Goal: Information Seeking & Learning: Learn about a topic

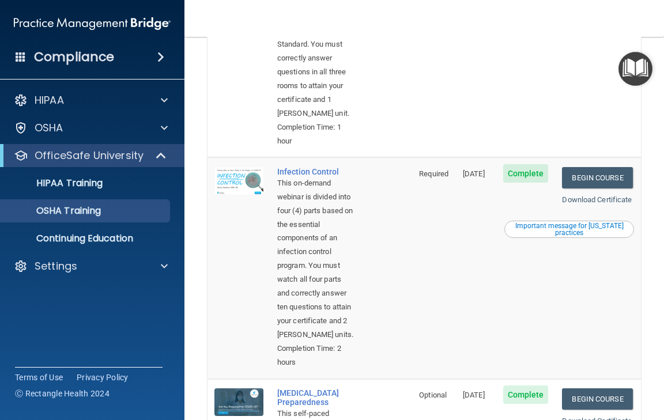
scroll to position [461, 0]
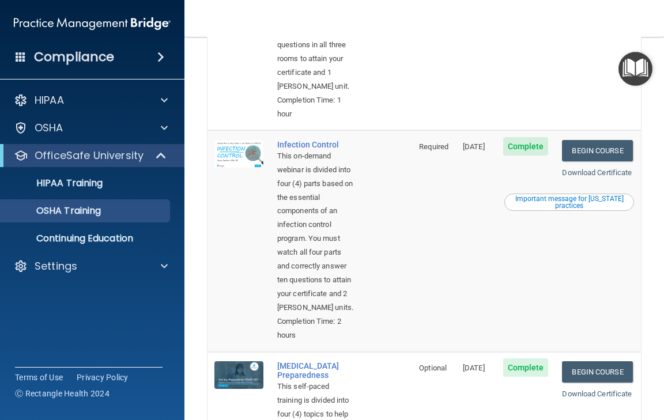
click at [560, 209] on div "Important message for California practices" at bounding box center [569, 202] width 126 height 14
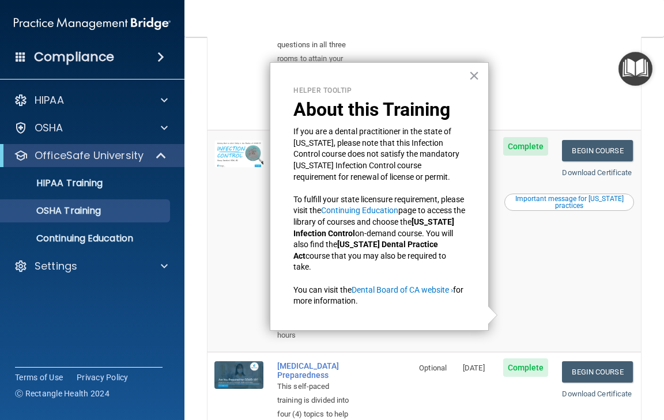
click at [529, 130] on td "Complete" at bounding box center [525, 21] width 59 height 217
click at [475, 74] on button "×" at bounding box center [473, 75] width 11 height 18
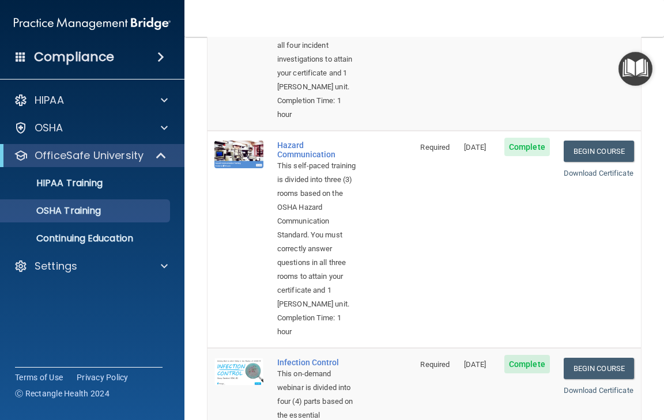
scroll to position [231, 0]
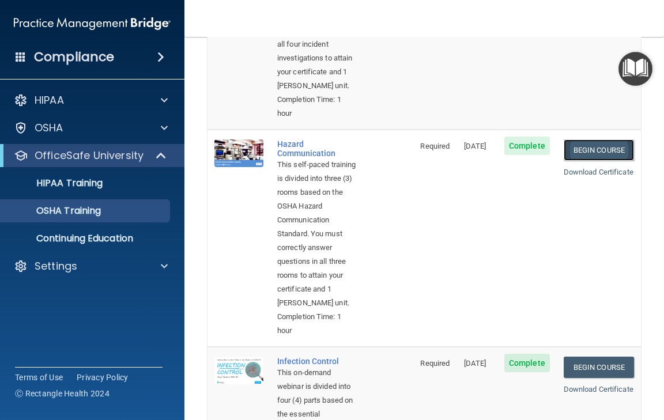
click at [581, 161] on link "Begin Course" at bounding box center [599, 149] width 70 height 21
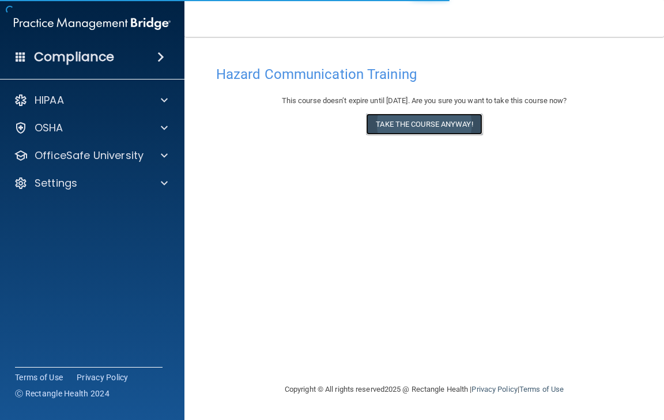
click at [393, 122] on button "Take the course anyway!" at bounding box center [424, 124] width 116 height 21
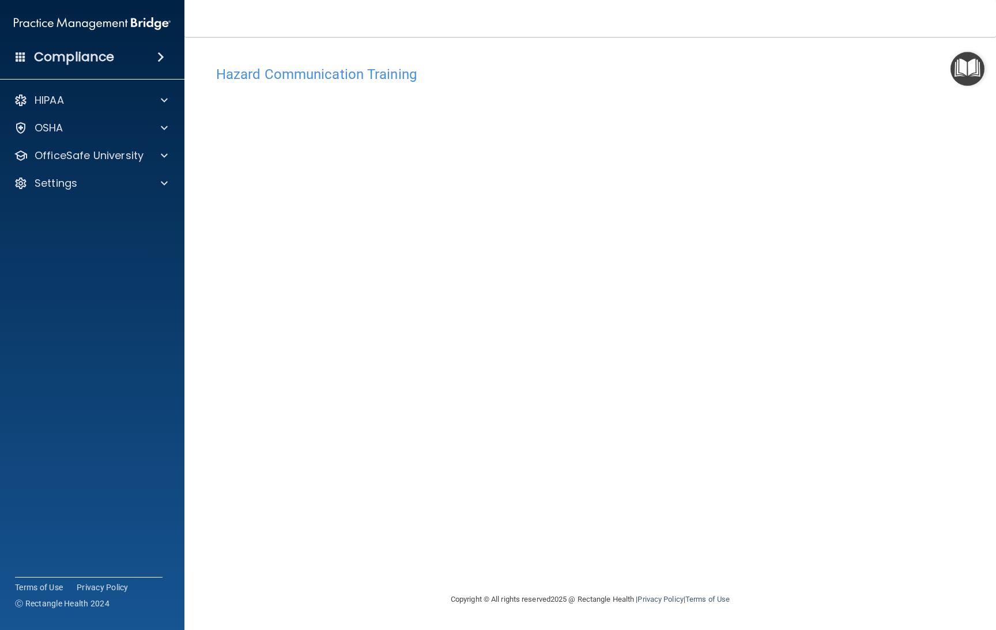
drag, startPoint x: 644, startPoint y: 1, endPoint x: 481, endPoint y: 50, distance: 170.4
click at [481, 48] on div "Hazard Communication Training This course doesn’t expire until [DATE]. Are you …" at bounding box center [589, 314] width 765 height 532
click at [624, 420] on div "Hazard Communication Training This course doesn’t expire until [DATE]. Are you …" at bounding box center [589, 326] width 765 height 532
